Goal: Task Accomplishment & Management: Complete application form

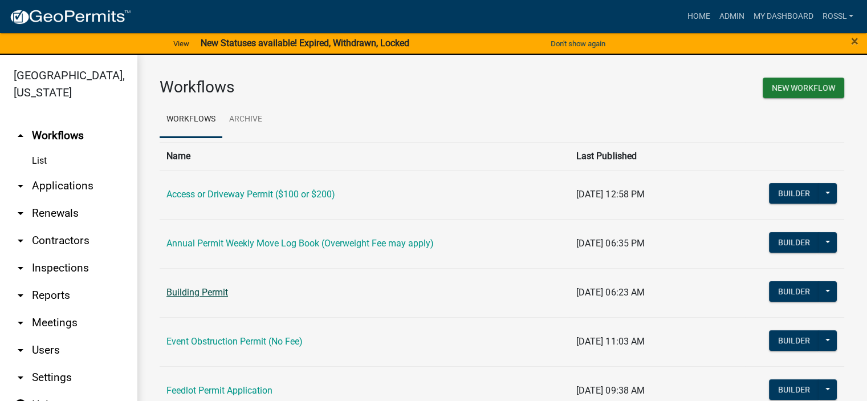
click at [206, 291] on link "Building Permit" at bounding box center [197, 292] width 62 height 11
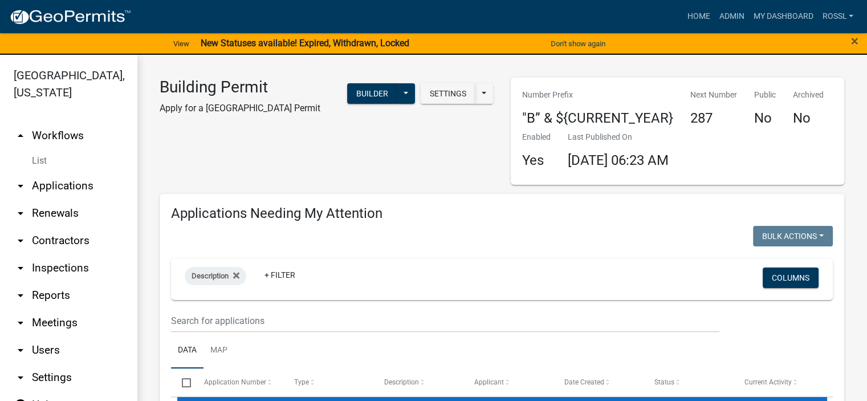
select select "2: 50"
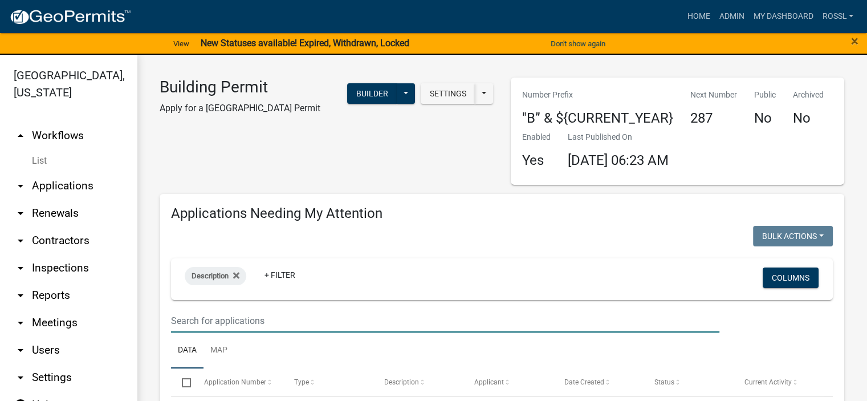
click at [210, 319] on input "text" at bounding box center [445, 320] width 548 height 23
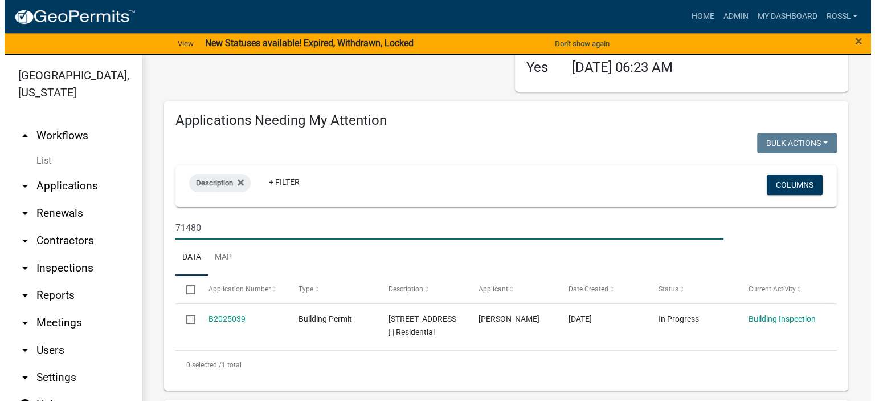
scroll to position [171, 0]
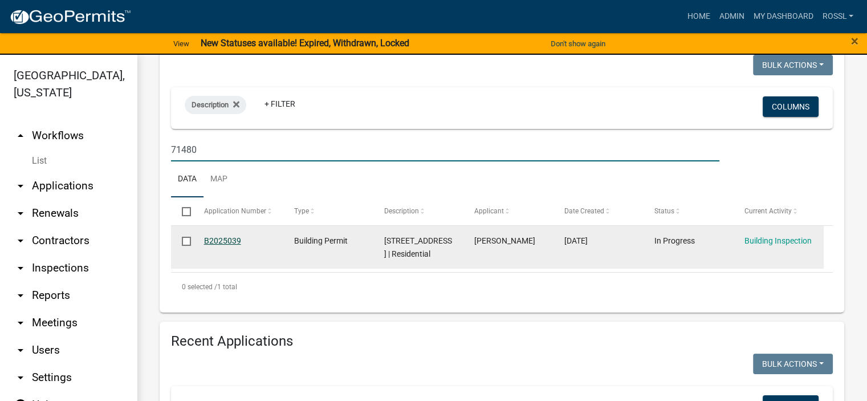
type input "71480"
click at [223, 239] on link "B2025039" at bounding box center [222, 240] width 37 height 9
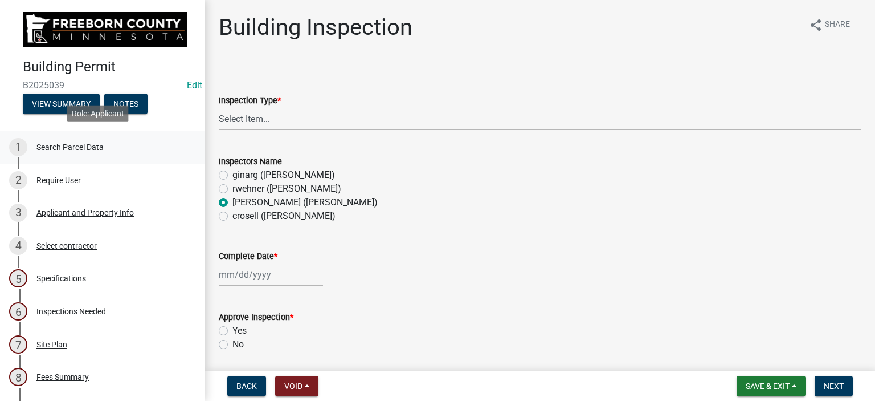
click at [55, 139] on div "1 Search Parcel Data" at bounding box center [98, 147] width 178 height 18
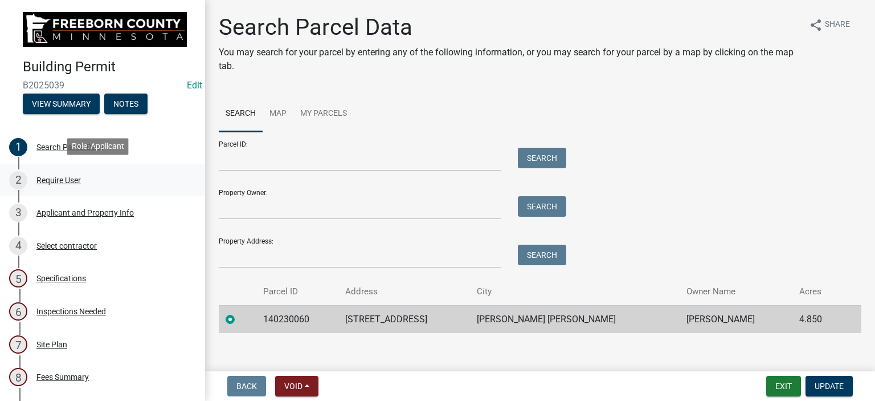
click at [55, 177] on div "Require User" at bounding box center [58, 180] width 44 height 8
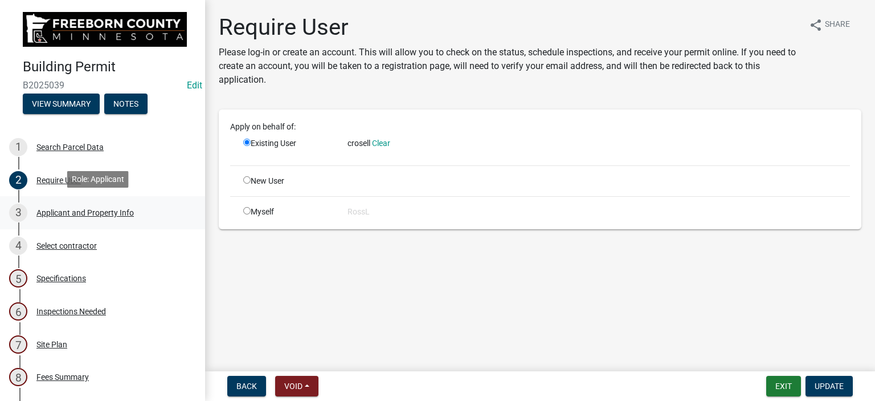
click at [67, 211] on div "Applicant and Property Info" at bounding box center [84, 213] width 97 height 8
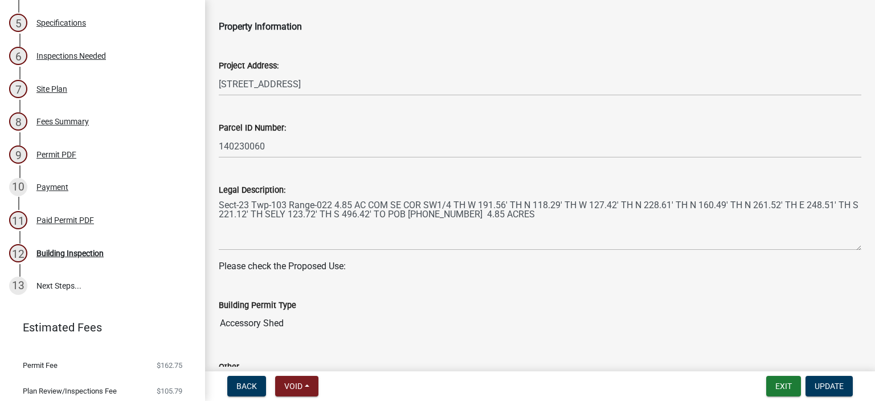
scroll to position [255, 0]
click at [77, 250] on div "Building Inspection" at bounding box center [69, 254] width 67 height 8
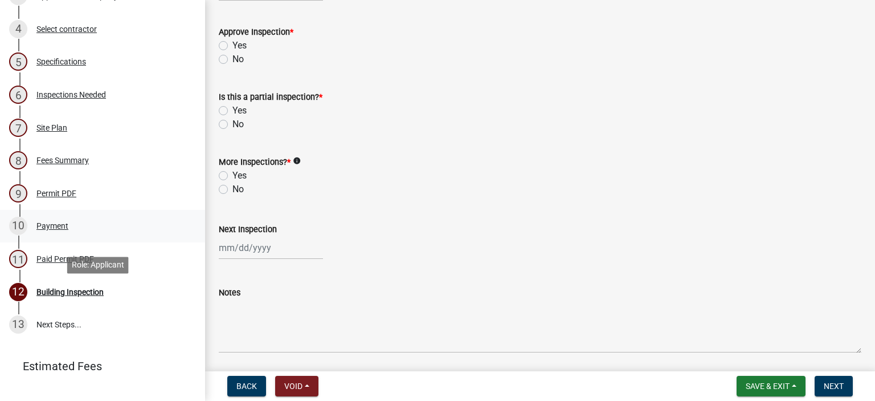
scroll to position [0, 0]
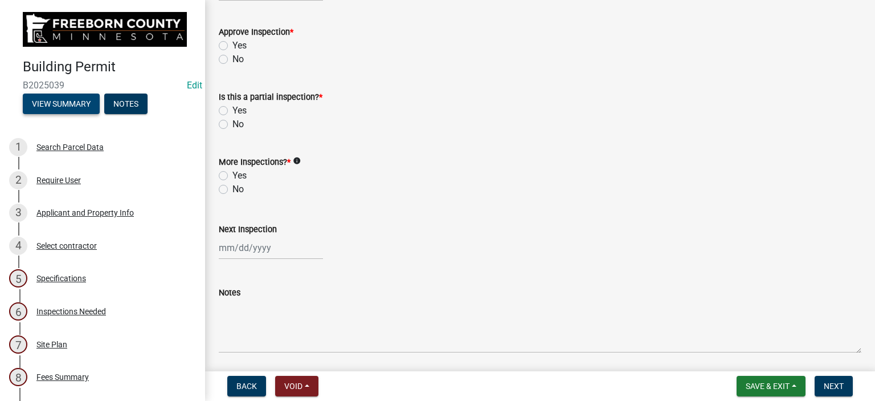
click at [57, 101] on button "View Summary" at bounding box center [61, 103] width 77 height 21
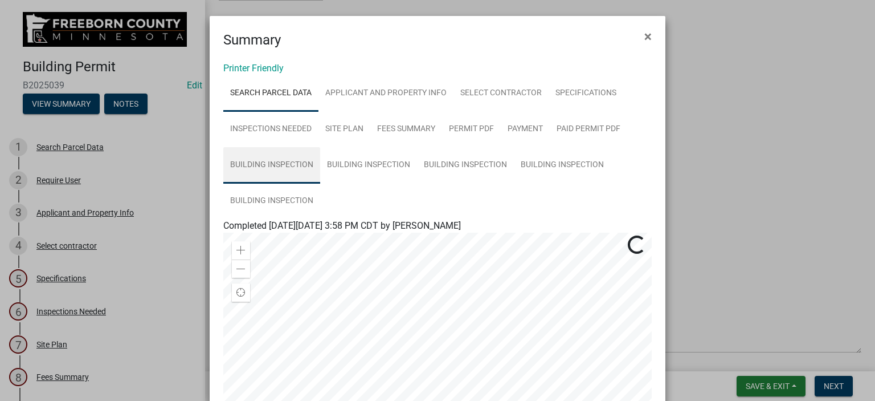
click at [267, 162] on link "Building Inspection" at bounding box center [271, 165] width 97 height 36
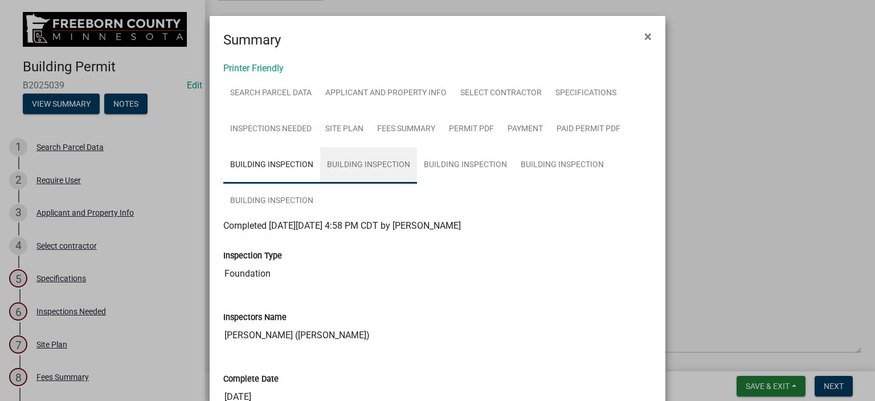
click at [385, 165] on link "Building Inspection" at bounding box center [368, 165] width 97 height 36
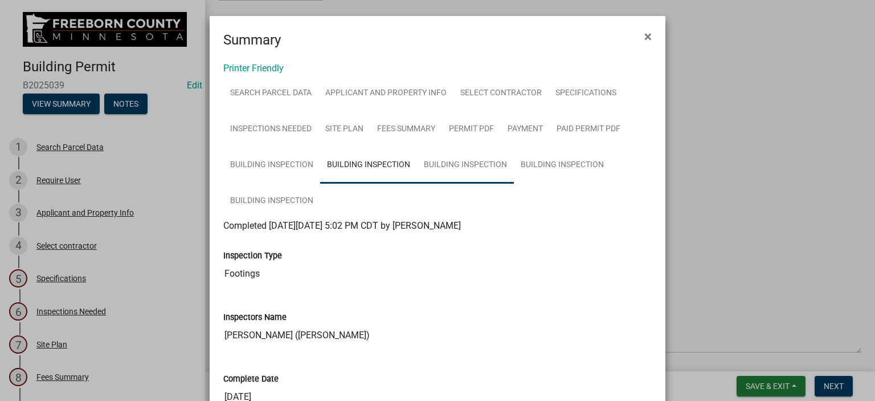
click at [458, 166] on link "Building Inspection" at bounding box center [465, 165] width 97 height 36
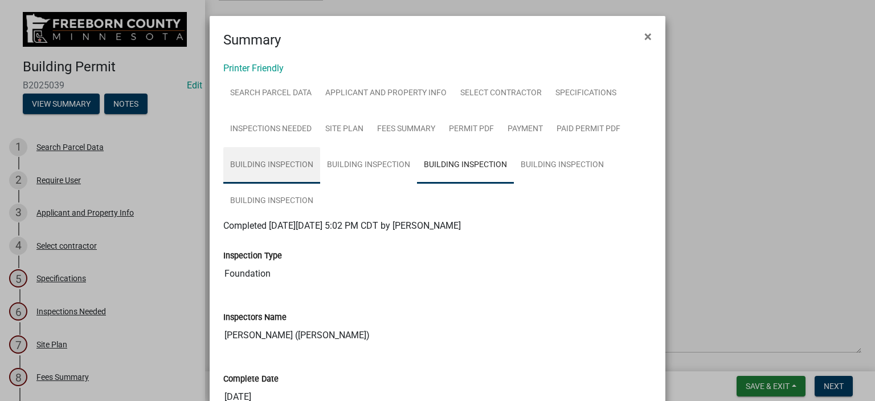
click at [285, 164] on link "Building Inspection" at bounding box center [271, 165] width 97 height 36
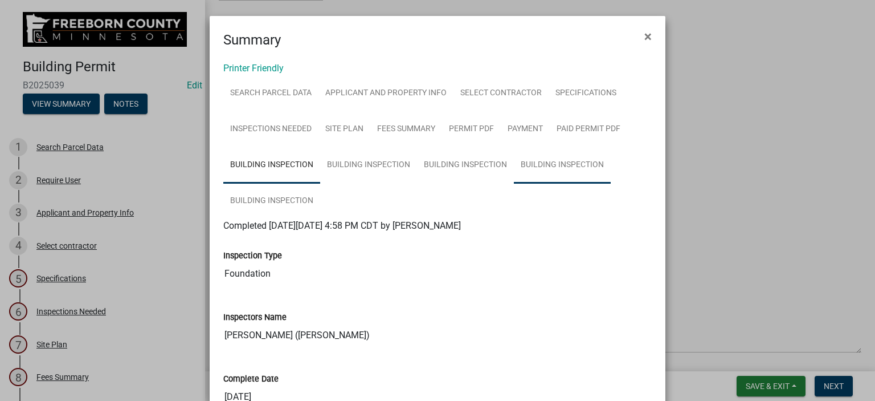
click at [549, 160] on link "Building Inspection" at bounding box center [562, 165] width 97 height 36
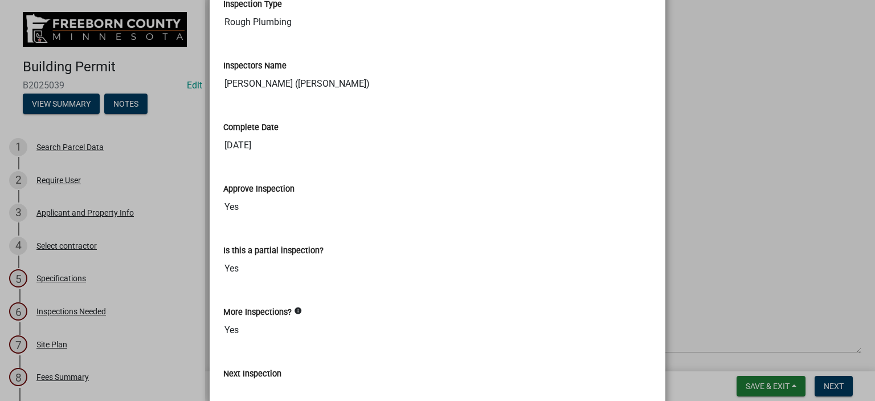
scroll to position [57, 0]
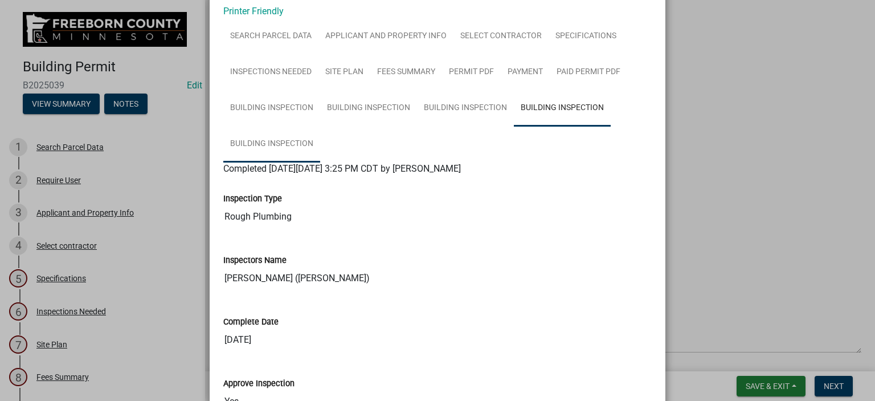
click at [287, 147] on link "Building Inspection" at bounding box center [271, 144] width 97 height 36
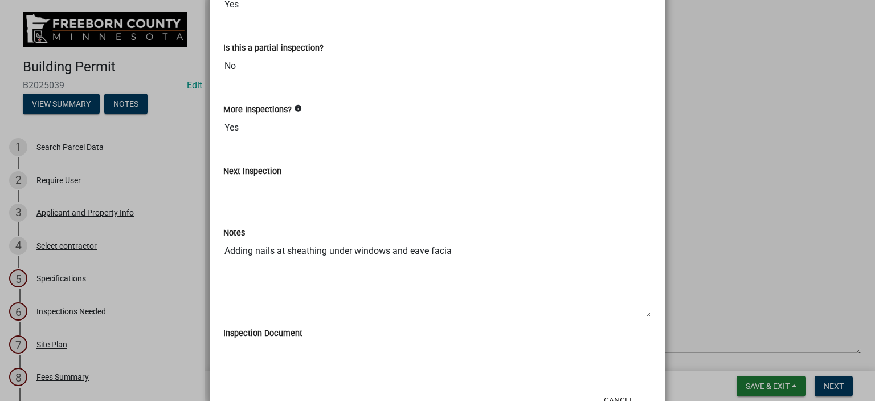
scroll to position [495, 0]
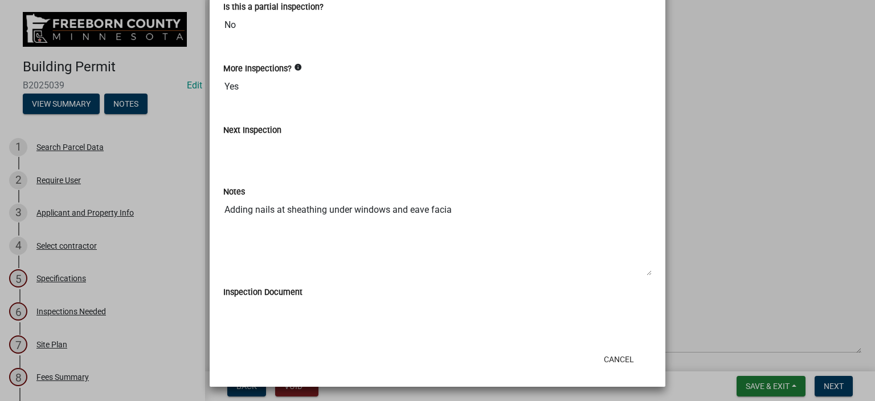
click at [239, 299] on ul at bounding box center [437, 303] width 428 height 9
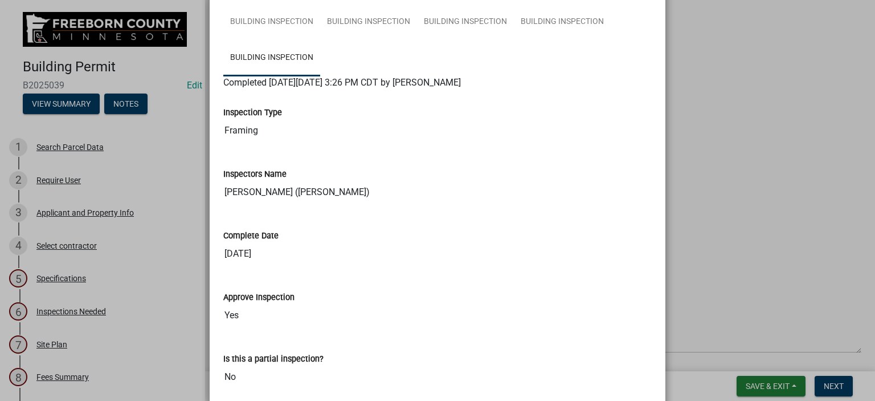
scroll to position [0, 0]
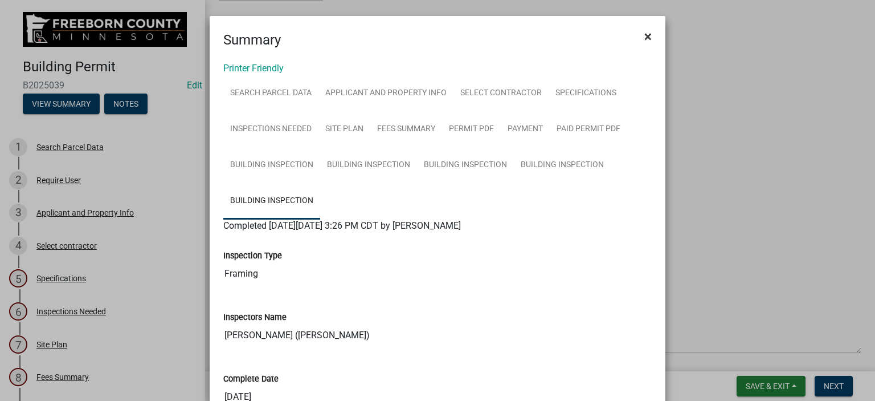
click at [644, 39] on span "×" at bounding box center [647, 36] width 7 height 16
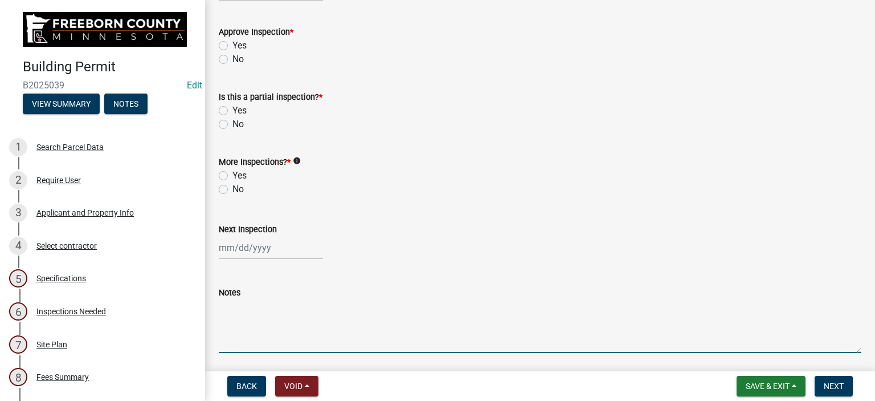
click at [251, 333] on textarea "Notes" at bounding box center [540, 326] width 643 height 54
click at [273, 307] on textarea "Electrical ins [DATE]" at bounding box center [540, 326] width 643 height 54
type textarea "Electrical ins ri [DATE]"
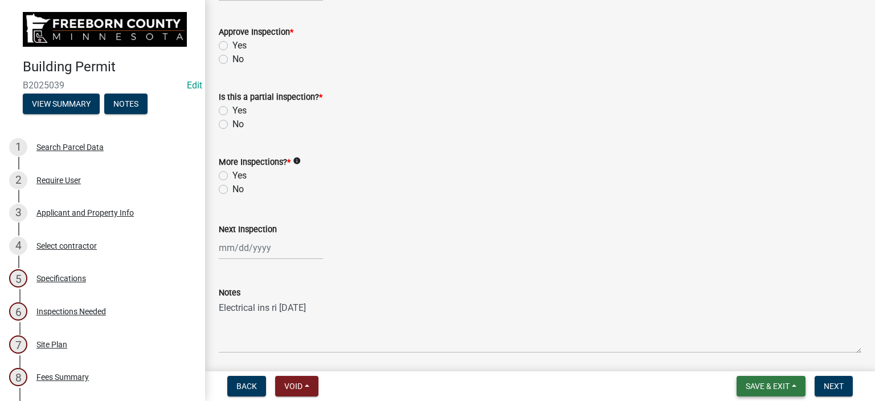
click at [769, 389] on span "Save & Exit" at bounding box center [768, 385] width 44 height 9
click at [742, 353] on button "Save & Exit" at bounding box center [759, 355] width 91 height 27
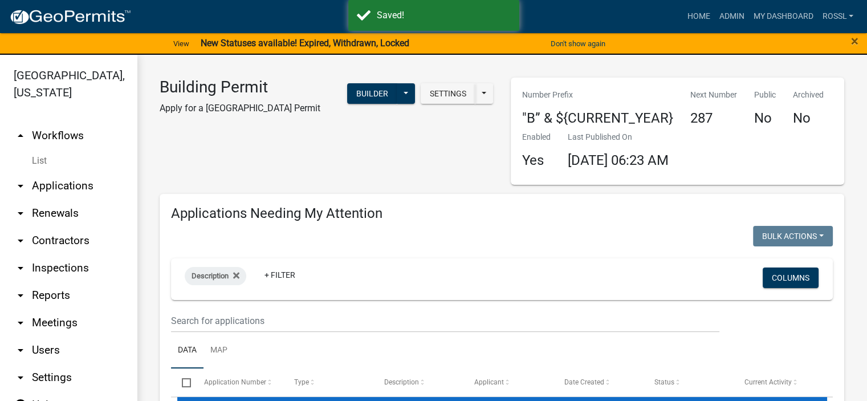
select select "2: 50"
